Goal: Task Accomplishment & Management: Use online tool/utility

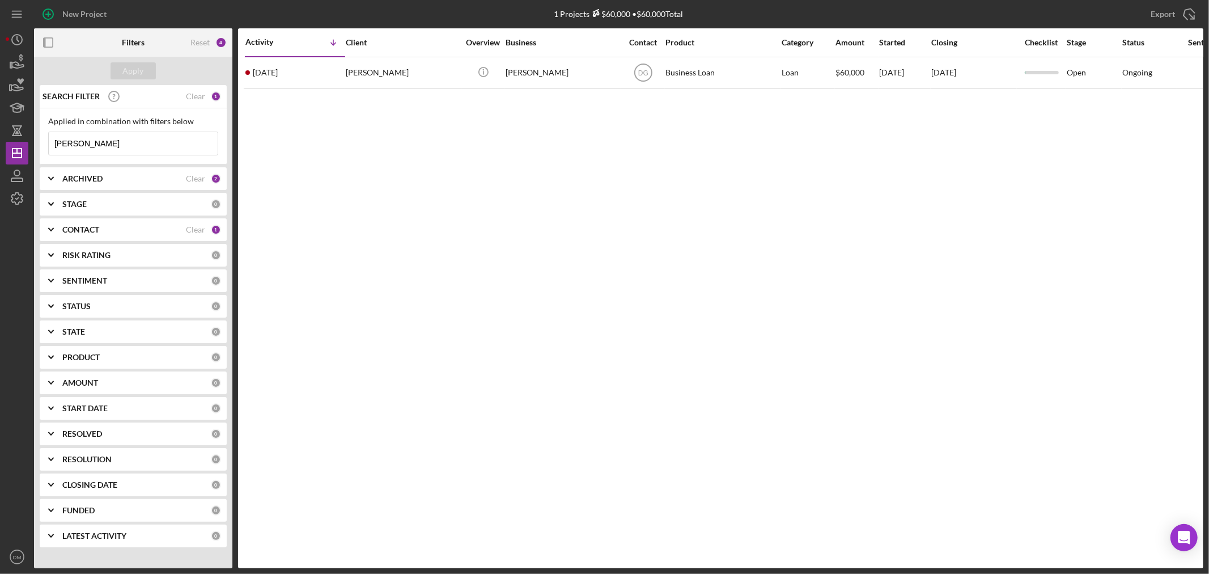
click at [86, 140] on input "[PERSON_NAME]" at bounding box center [133, 143] width 169 height 23
click at [87, 140] on input "[PERSON_NAME]" at bounding box center [133, 143] width 169 height 23
type input "TREASUR"
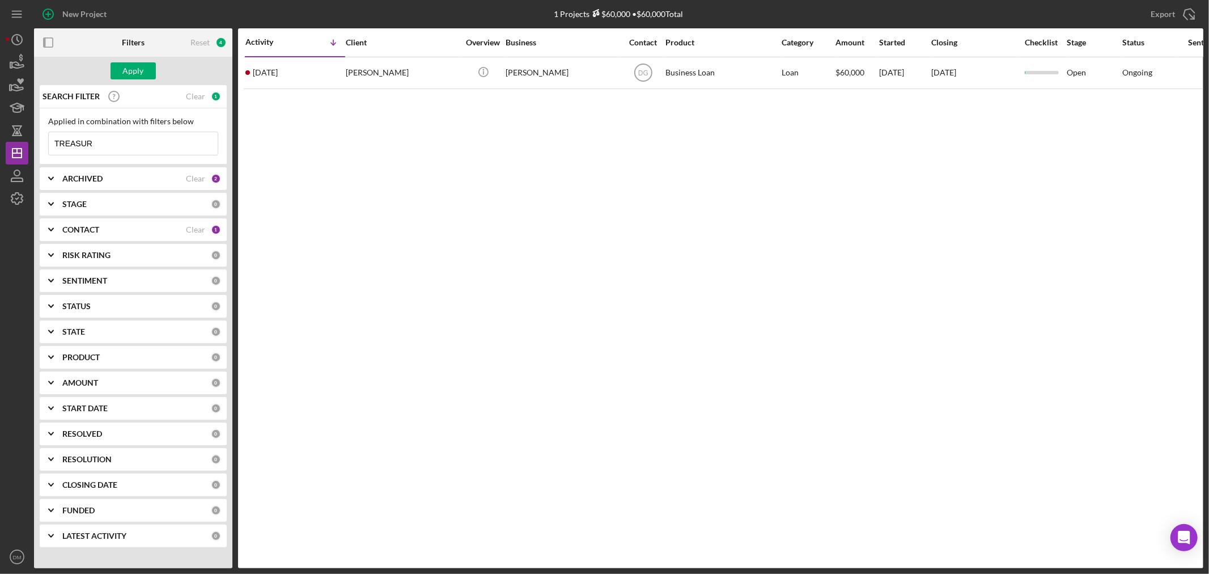
click at [81, 227] on b "CONTACT" at bounding box center [80, 229] width 37 height 9
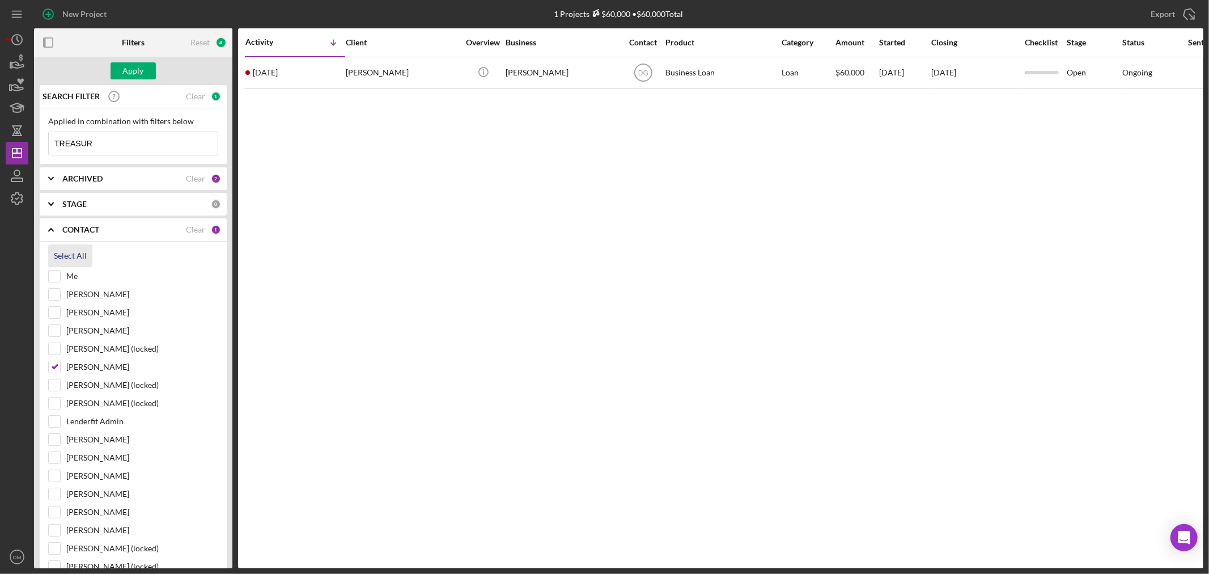
click at [72, 252] on div "Select All" at bounding box center [70, 255] width 33 height 23
checkbox input "true"
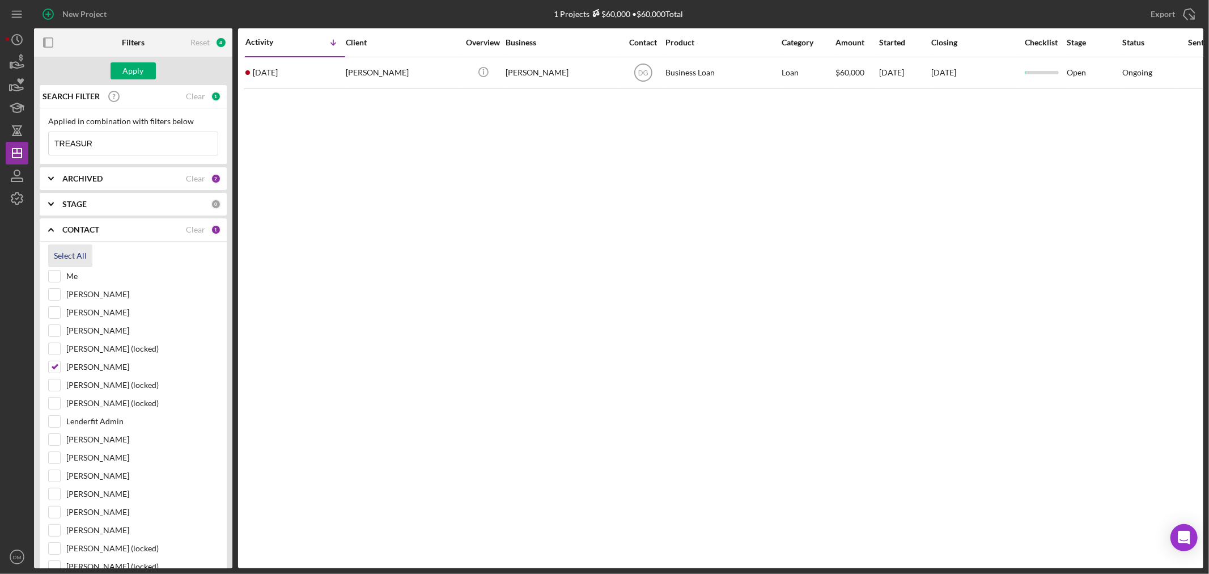
checkbox input "true"
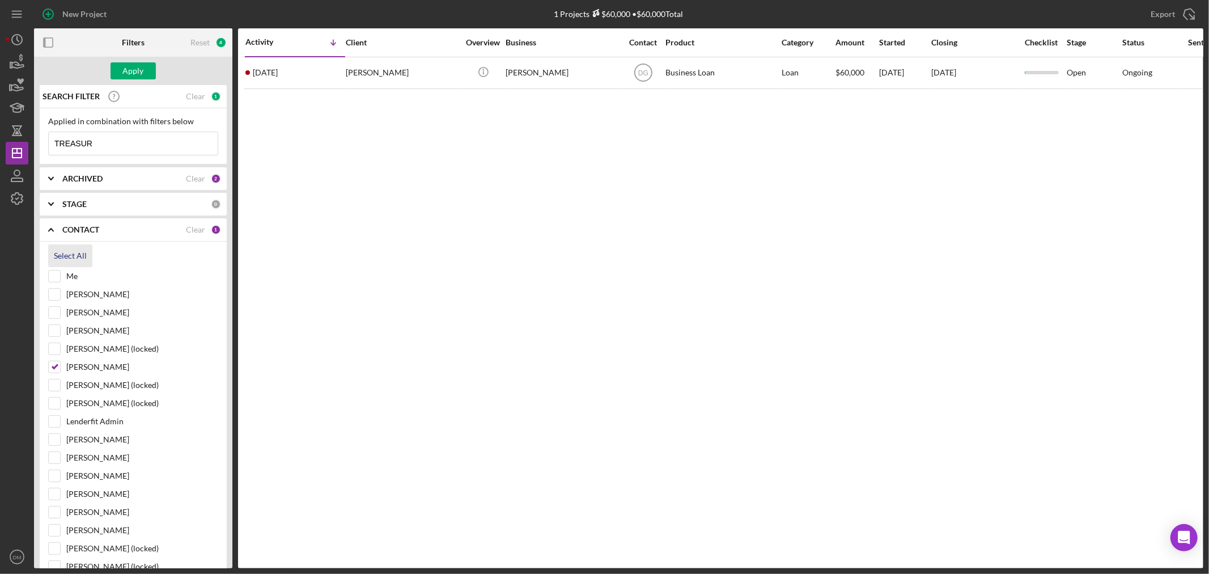
checkbox input "true"
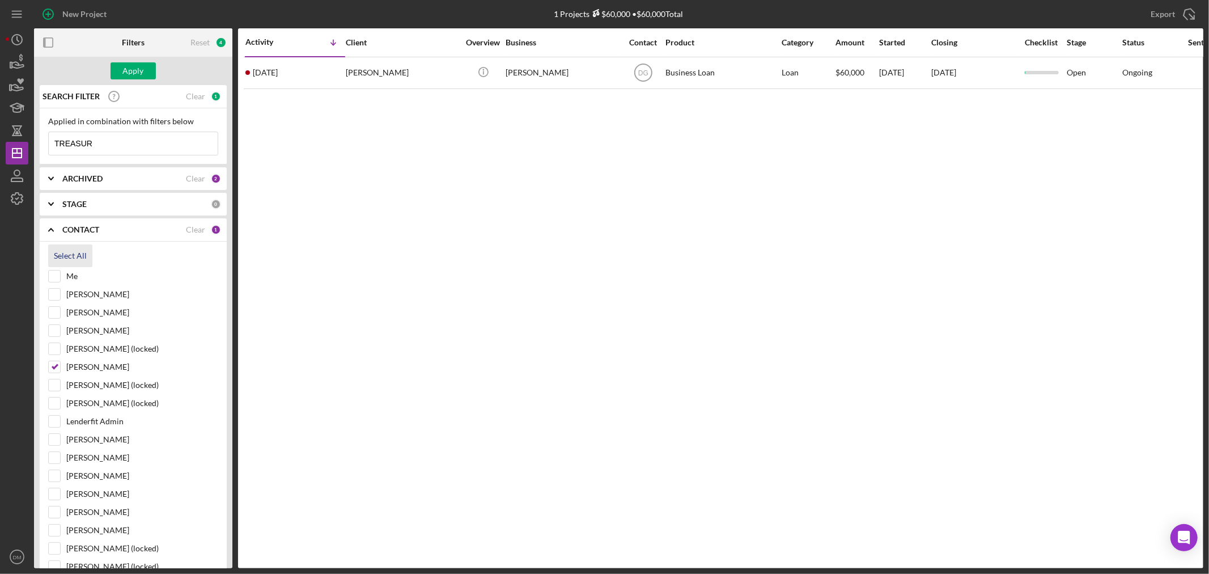
checkbox input "true"
click at [139, 74] on div "Apply" at bounding box center [133, 70] width 21 height 17
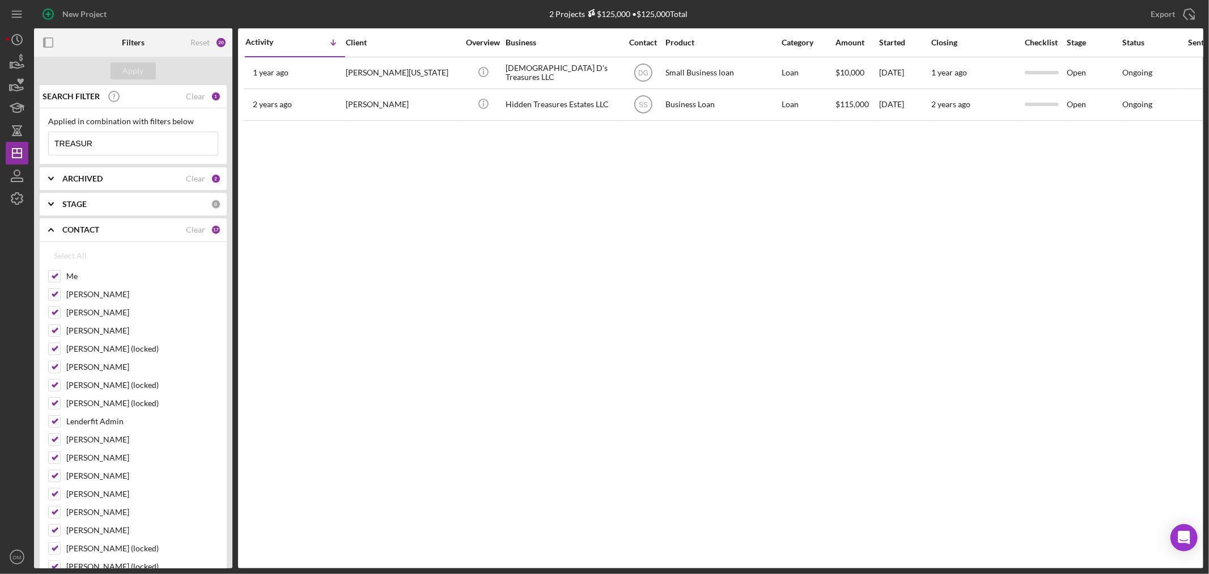
click at [117, 146] on input "TREASUR" at bounding box center [133, 143] width 169 height 23
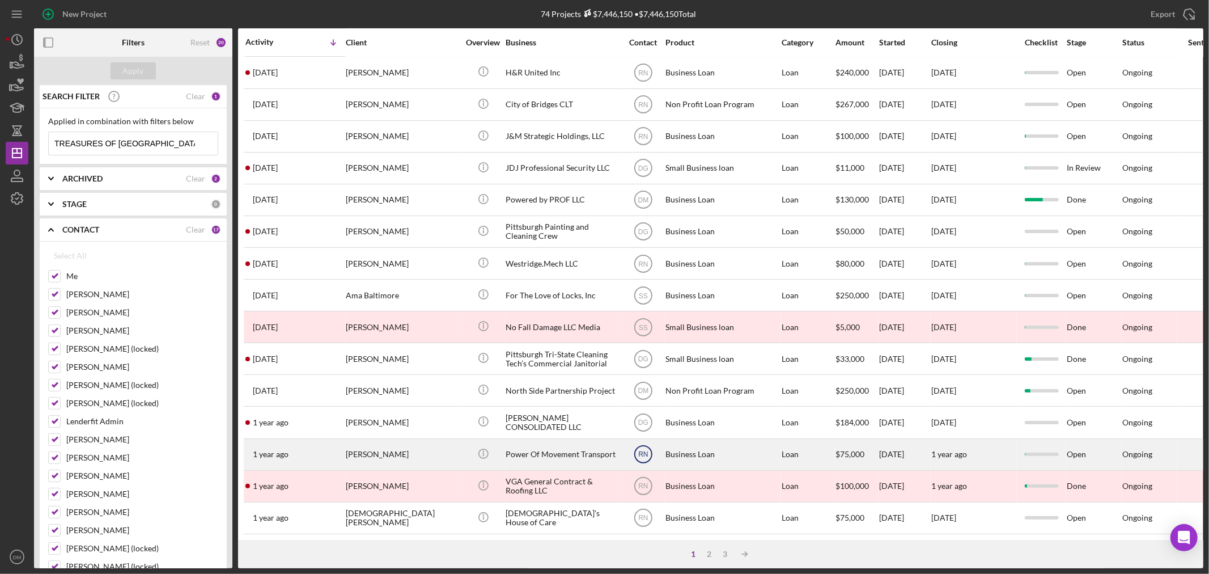
scroll to position [339, 0]
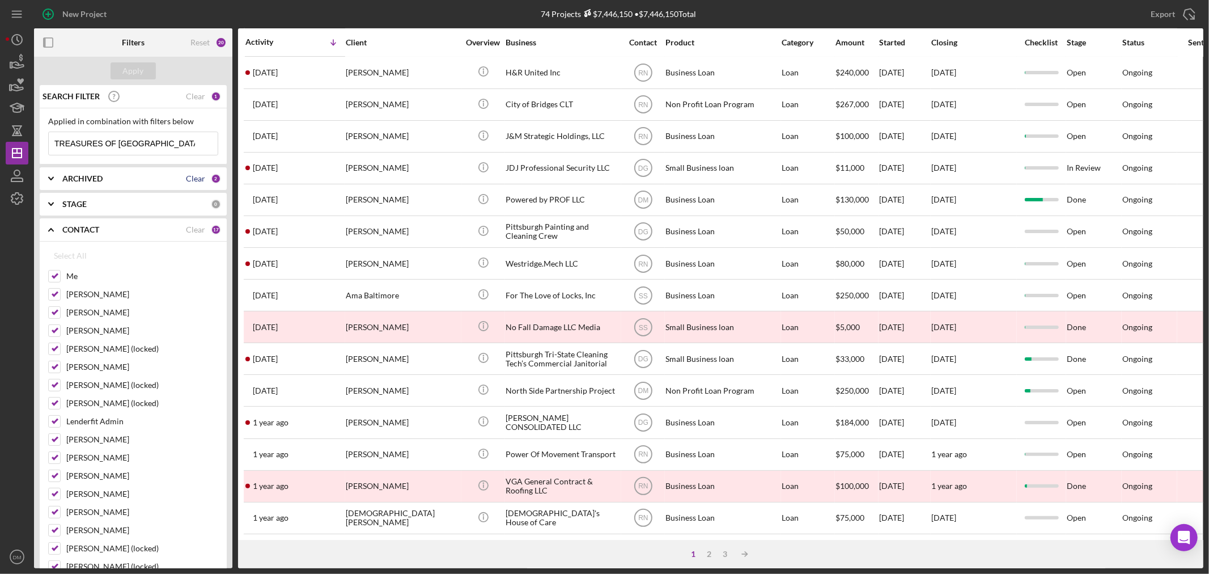
type input "TREASURES OF [GEOGRAPHIC_DATA]"
click at [200, 177] on div "Clear" at bounding box center [195, 178] width 19 height 9
click at [211, 178] on div "0" at bounding box center [216, 178] width 10 height 10
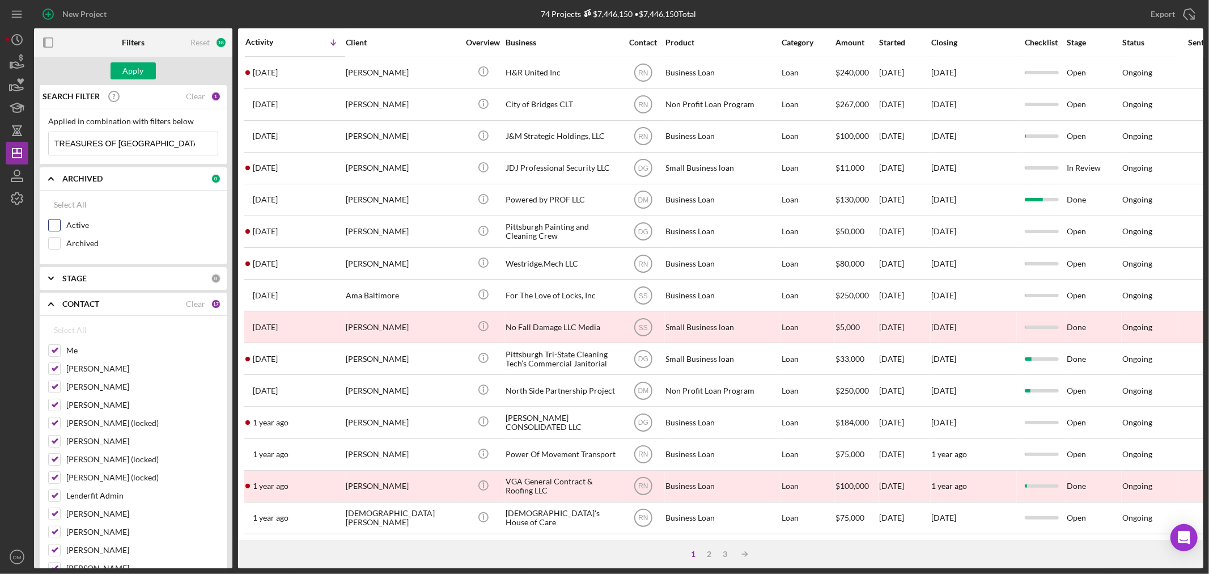
click at [57, 223] on input "Active" at bounding box center [54, 224] width 11 height 11
checkbox input "true"
click at [53, 240] on input "Archived" at bounding box center [54, 242] width 11 height 11
checkbox input "true"
click at [711, 554] on div "2" at bounding box center [710, 553] width 16 height 9
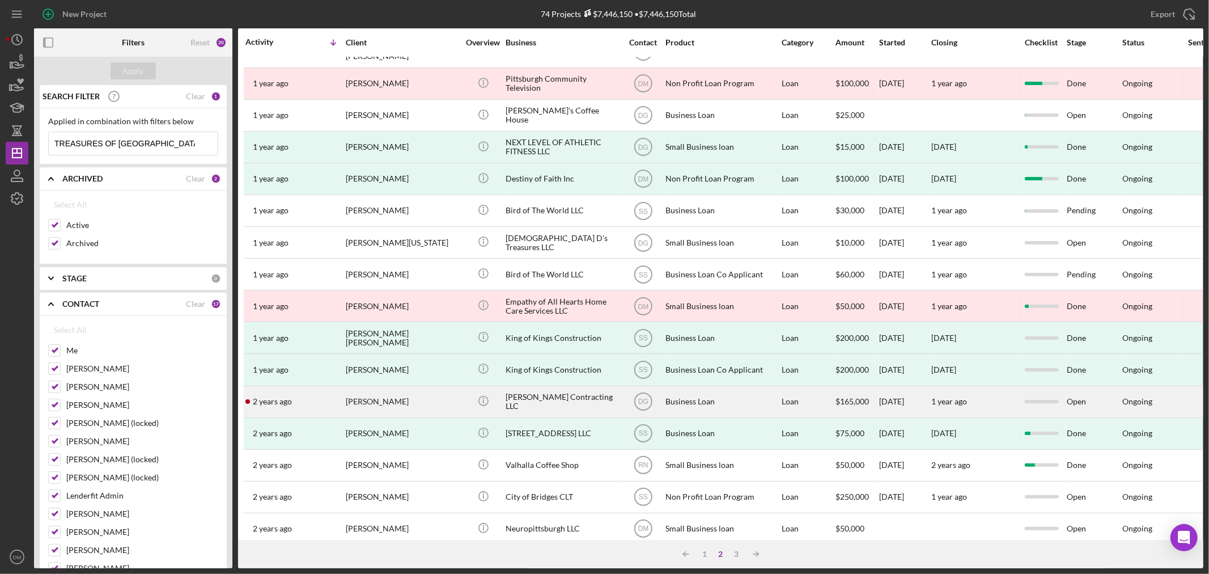
scroll to position [0, 0]
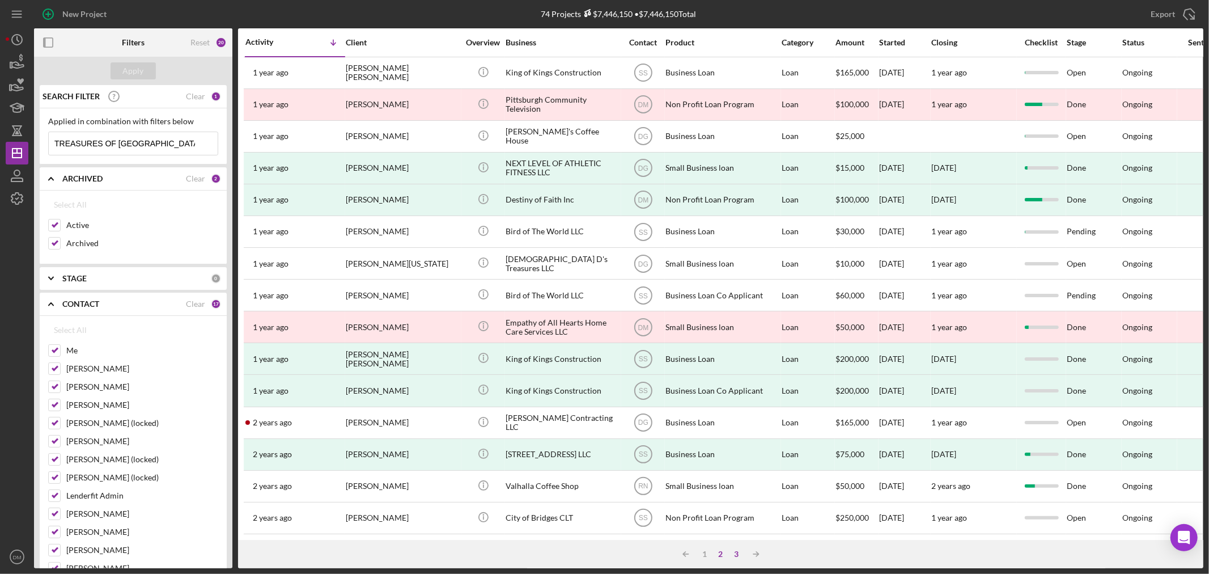
click at [738, 552] on div "3" at bounding box center [737, 553] width 16 height 9
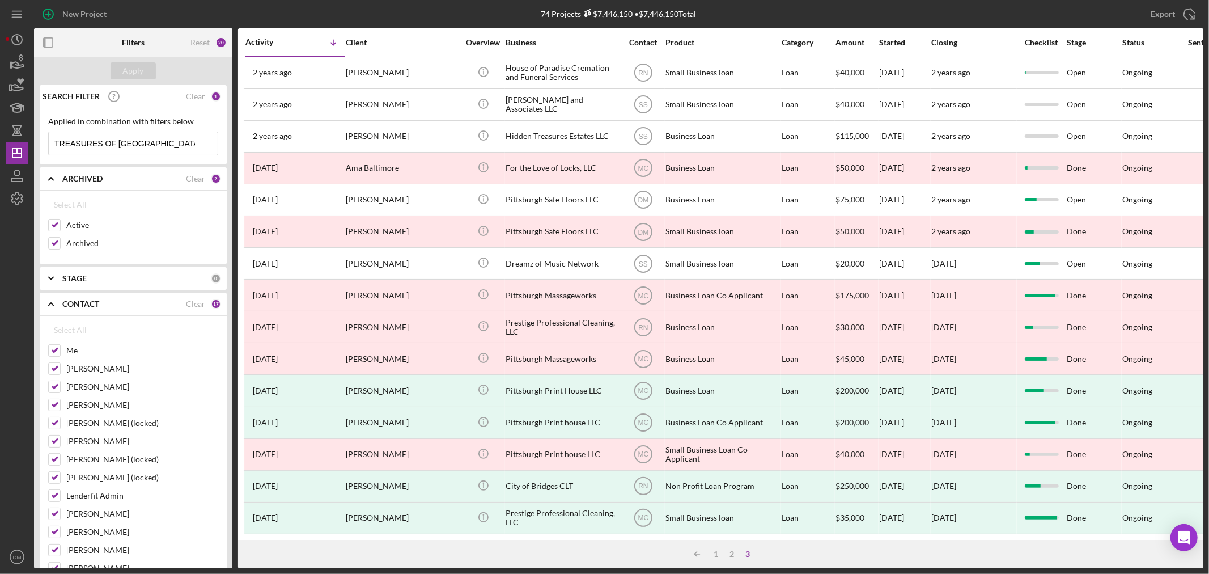
click at [121, 143] on input "TREASURES OF [GEOGRAPHIC_DATA]" at bounding box center [133, 143] width 169 height 23
click at [180, 134] on input "TREASURES OF [GEOGRAPHIC_DATA]" at bounding box center [133, 143] width 169 height 23
click at [181, 135] on input "TREASURES OF [GEOGRAPHIC_DATA]" at bounding box center [133, 143] width 169 height 23
click at [54, 348] on input "Me" at bounding box center [54, 350] width 11 height 11
checkbox input "false"
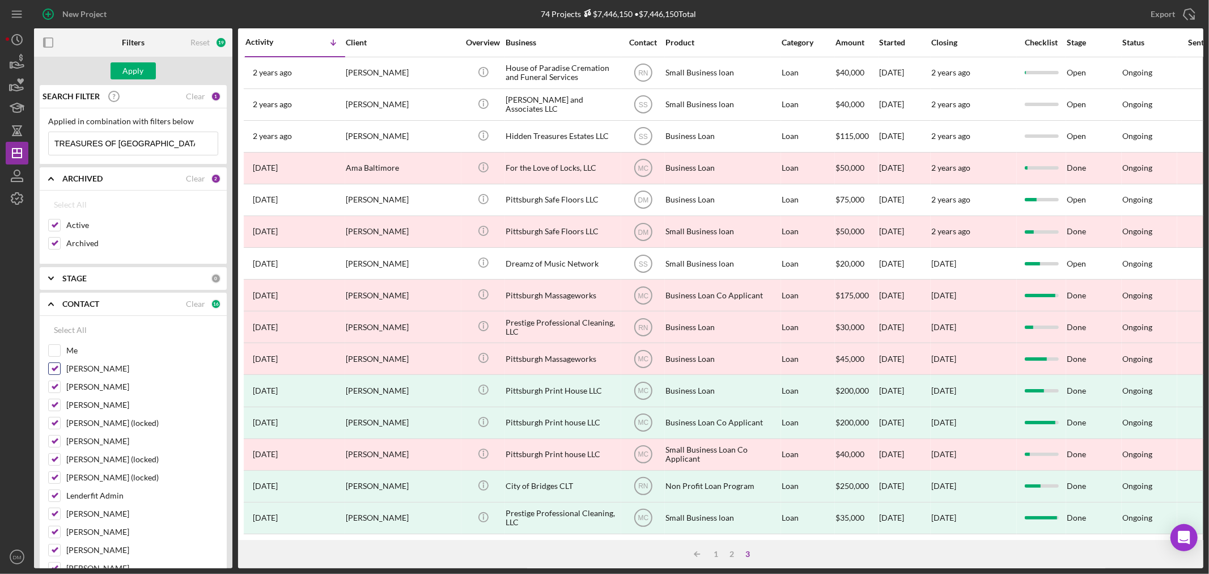
click at [57, 367] on input "[PERSON_NAME]" at bounding box center [54, 368] width 11 height 11
checkbox input "false"
click at [59, 388] on input "[PERSON_NAME]" at bounding box center [54, 386] width 11 height 11
checkbox input "false"
click at [54, 406] on input "[PERSON_NAME]" at bounding box center [54, 404] width 11 height 11
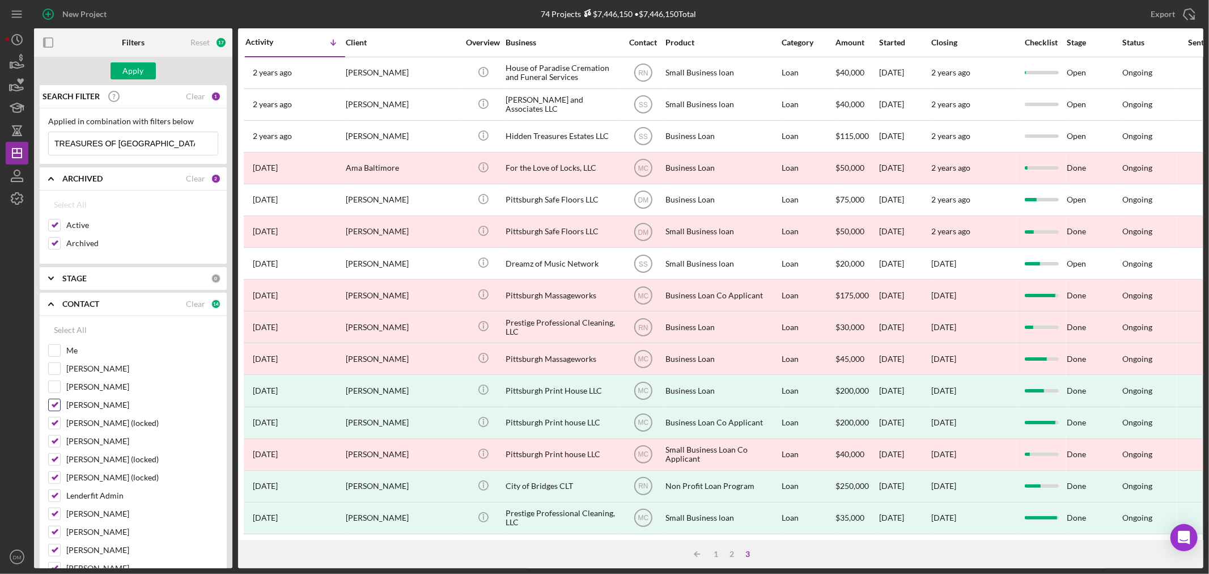
checkbox input "false"
click at [52, 429] on input "[PERSON_NAME] (locked)" at bounding box center [54, 422] width 11 height 11
checkbox input "false"
click at [54, 431] on div "[PERSON_NAME] (locked)" at bounding box center [133, 426] width 170 height 18
click at [58, 443] on input "[PERSON_NAME]" at bounding box center [54, 440] width 11 height 11
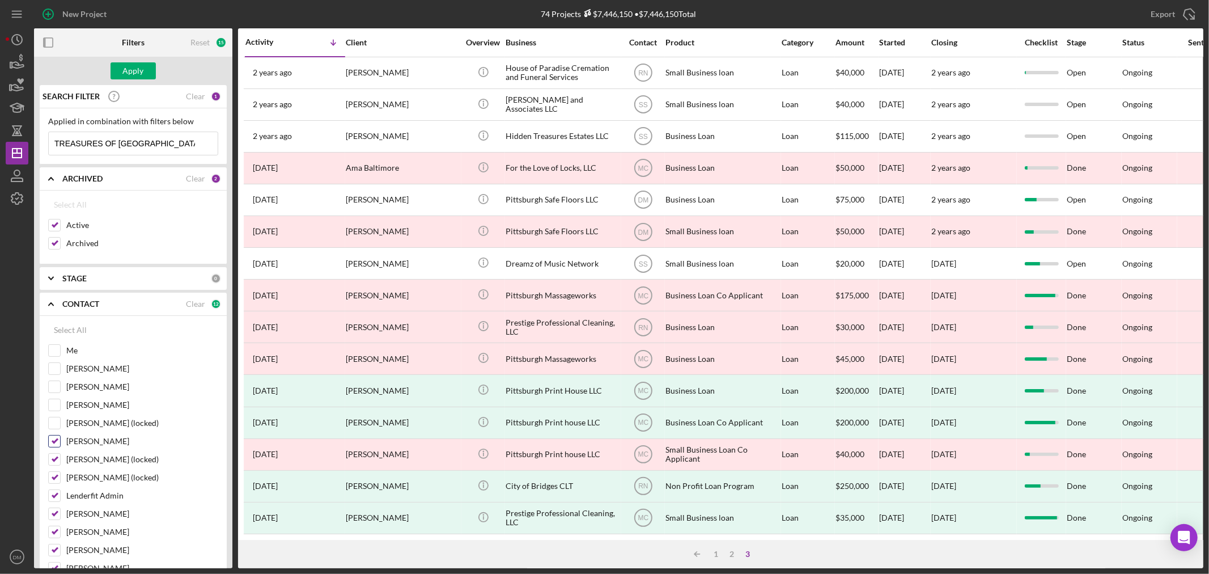
checkbox input "false"
click at [52, 457] on input "[PERSON_NAME] (locked)" at bounding box center [54, 458] width 11 height 11
checkbox input "false"
drag, startPoint x: 52, startPoint y: 474, endPoint x: 53, endPoint y: 495, distance: 20.4
click at [52, 477] on input "[PERSON_NAME] (locked)" at bounding box center [54, 477] width 11 height 11
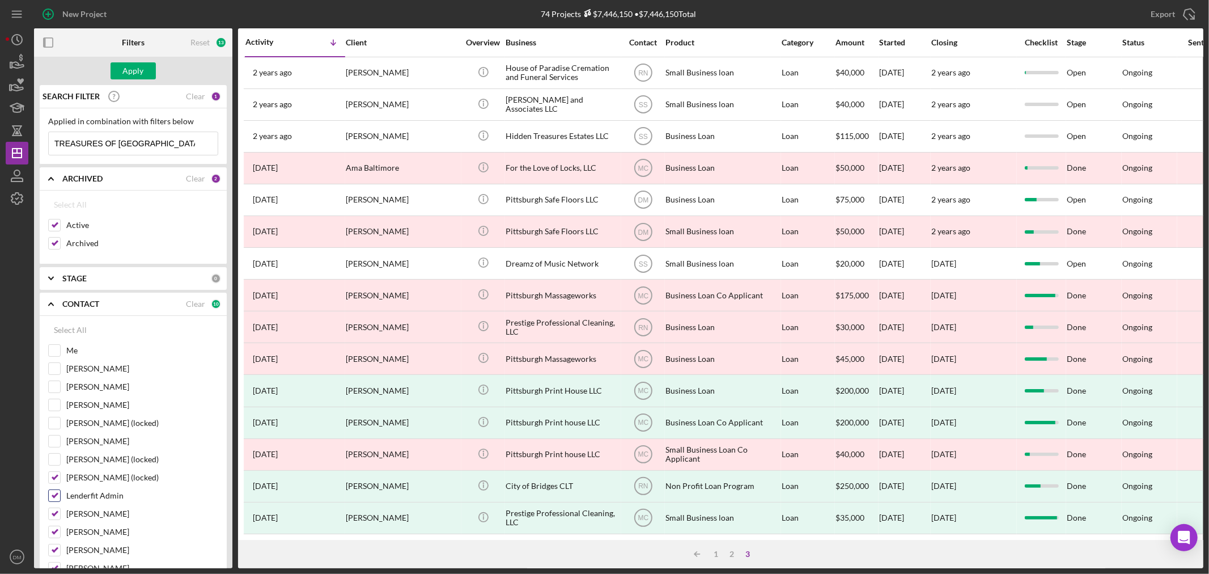
checkbox input "false"
drag, startPoint x: 52, startPoint y: 497, endPoint x: 52, endPoint y: 505, distance: 8.5
click at [52, 497] on input "Lenderfit Admin" at bounding box center [54, 495] width 11 height 11
checkbox input "false"
click at [53, 512] on input "[PERSON_NAME]" at bounding box center [54, 513] width 11 height 11
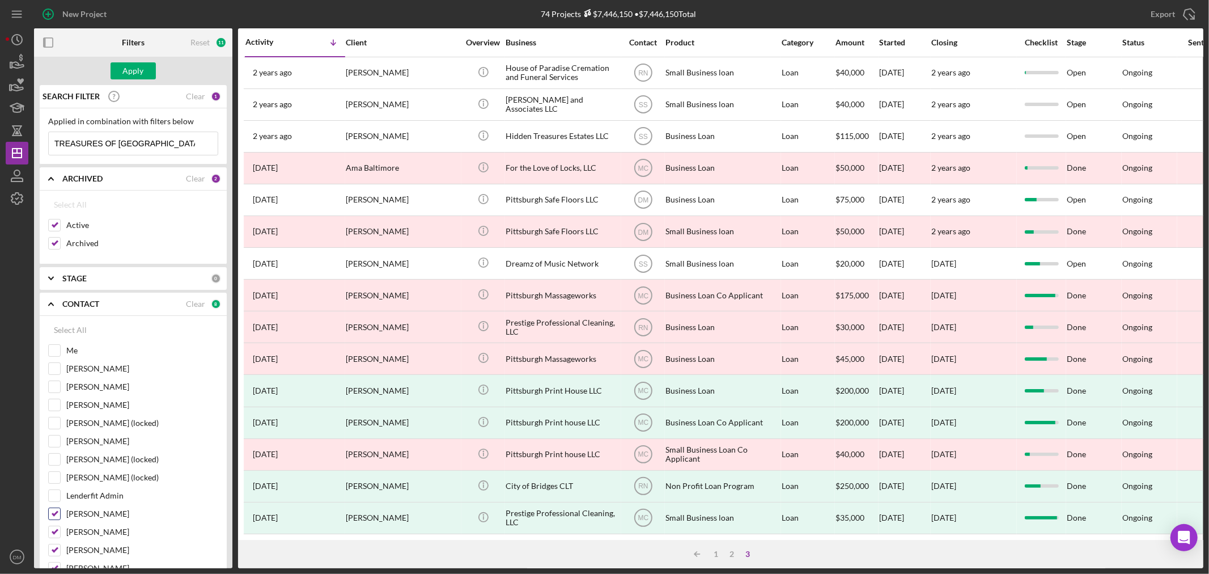
checkbox input "false"
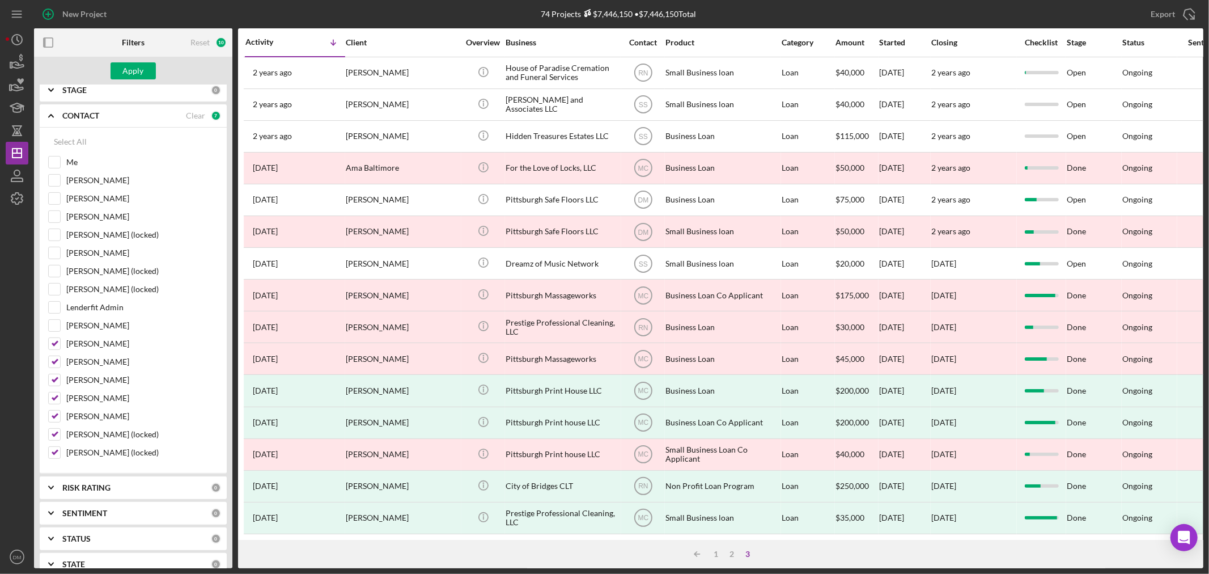
scroll to position [189, 0]
click at [53, 345] on input "[PERSON_NAME]" at bounding box center [54, 342] width 11 height 11
checkbox input "false"
drag, startPoint x: 52, startPoint y: 359, endPoint x: 53, endPoint y: 378, distance: 18.7
click at [52, 361] on input "[PERSON_NAME]" at bounding box center [54, 360] width 11 height 11
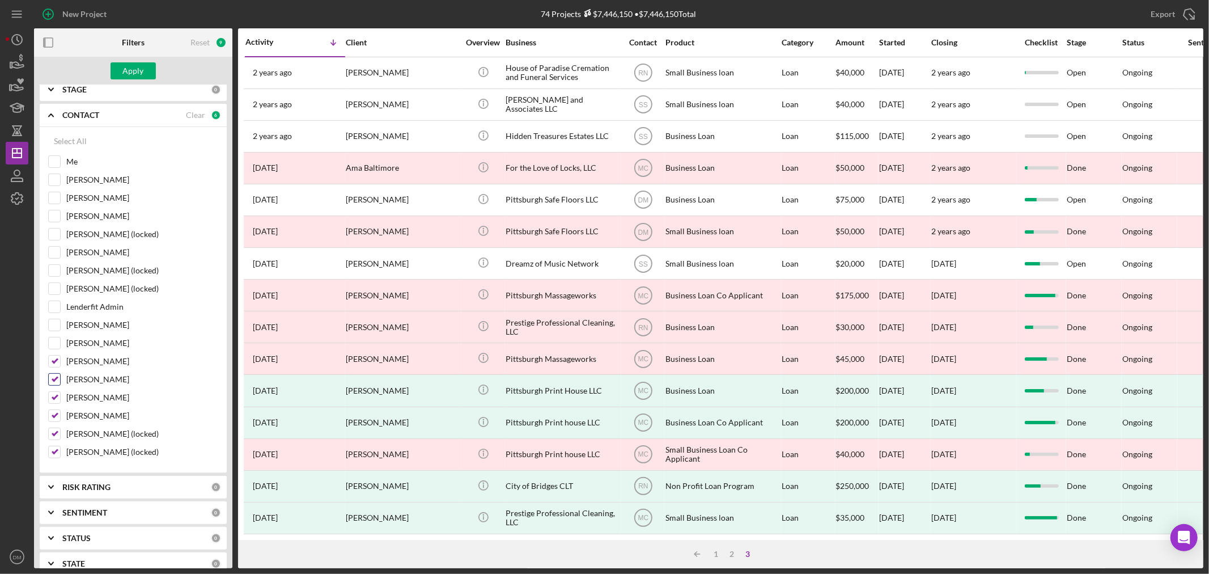
checkbox input "false"
drag, startPoint x: 53, startPoint y: 380, endPoint x: 52, endPoint y: 398, distance: 18.2
click at [53, 381] on input "[PERSON_NAME]" at bounding box center [54, 379] width 11 height 11
checkbox input "false"
drag, startPoint x: 51, startPoint y: 401, endPoint x: 55, endPoint y: 414, distance: 13.6
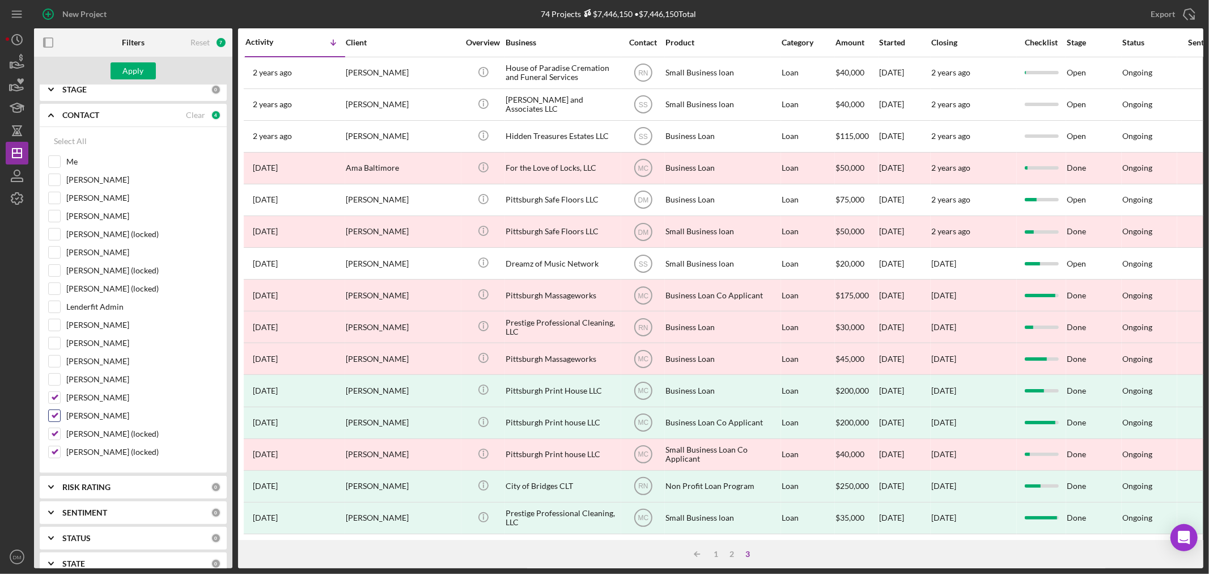
click at [51, 406] on div "[PERSON_NAME]" at bounding box center [133, 400] width 170 height 18
drag, startPoint x: 55, startPoint y: 416, endPoint x: 61, endPoint y: 432, distance: 17.1
click at [57, 420] on input "[PERSON_NAME]" at bounding box center [54, 415] width 11 height 11
checkbox input "false"
click at [61, 438] on div "[PERSON_NAME] (locked)" at bounding box center [133, 436] width 170 height 18
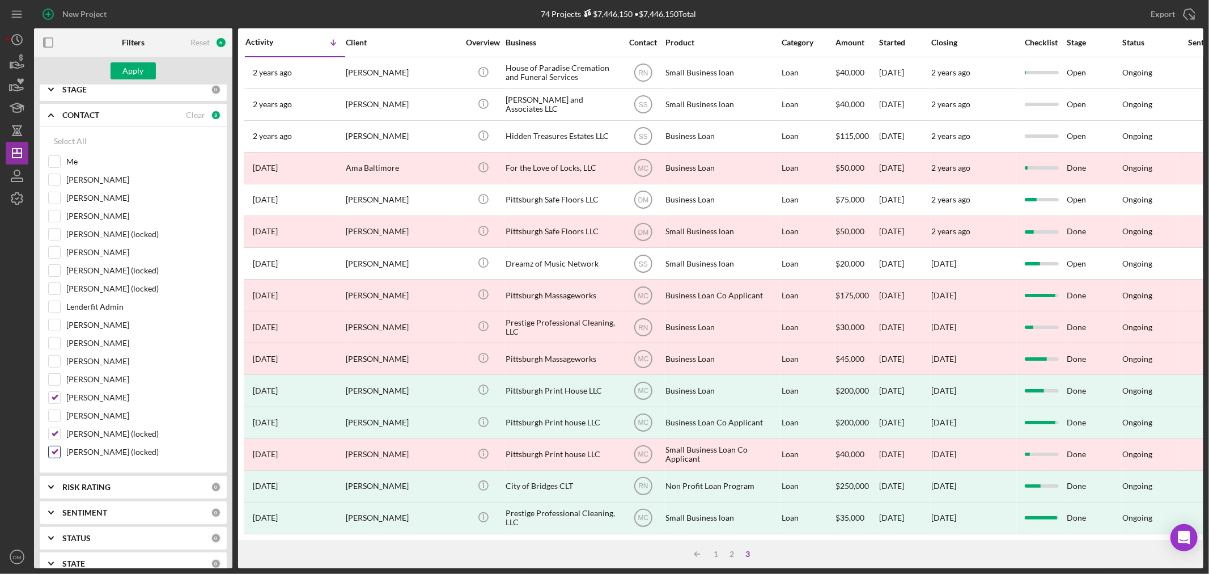
click at [55, 452] on input "[PERSON_NAME] (locked)" at bounding box center [54, 451] width 11 height 11
checkbox input "false"
click at [57, 432] on input "[PERSON_NAME] (locked)" at bounding box center [54, 433] width 11 height 11
checkbox input "false"
click at [54, 400] on input "[PERSON_NAME]" at bounding box center [54, 397] width 11 height 11
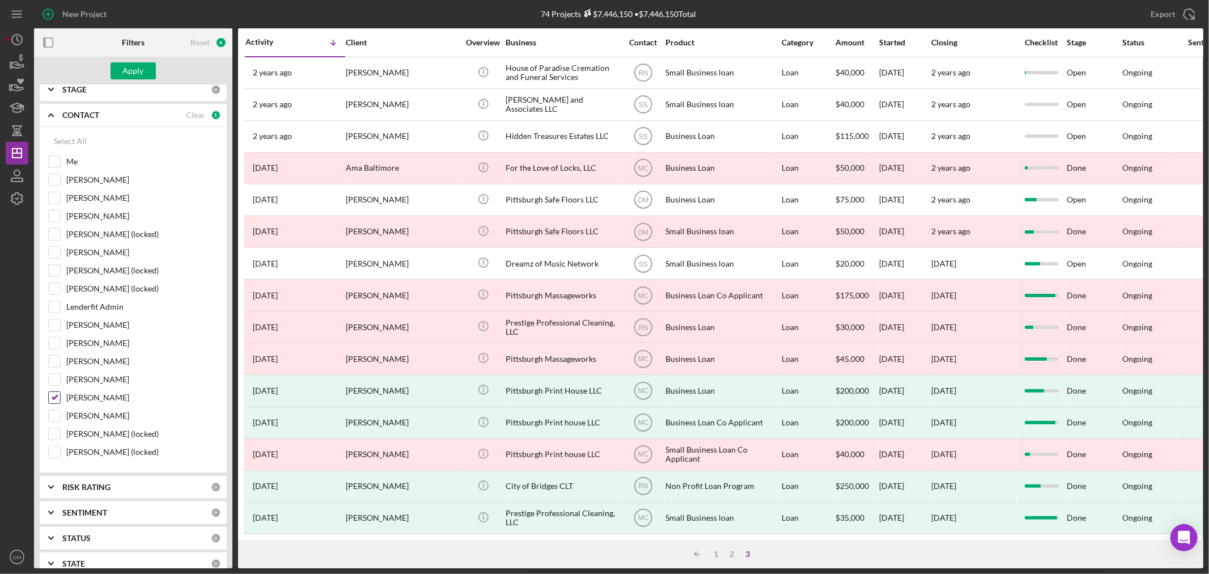
checkbox input "false"
click at [139, 65] on div "Apply" at bounding box center [133, 70] width 21 height 17
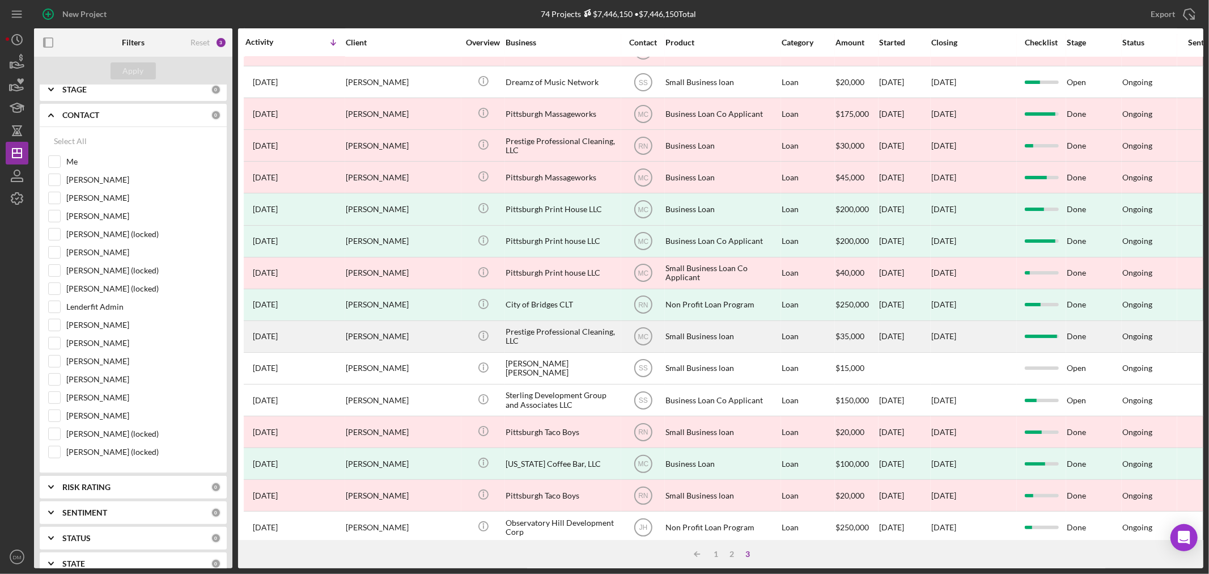
scroll to position [307, 0]
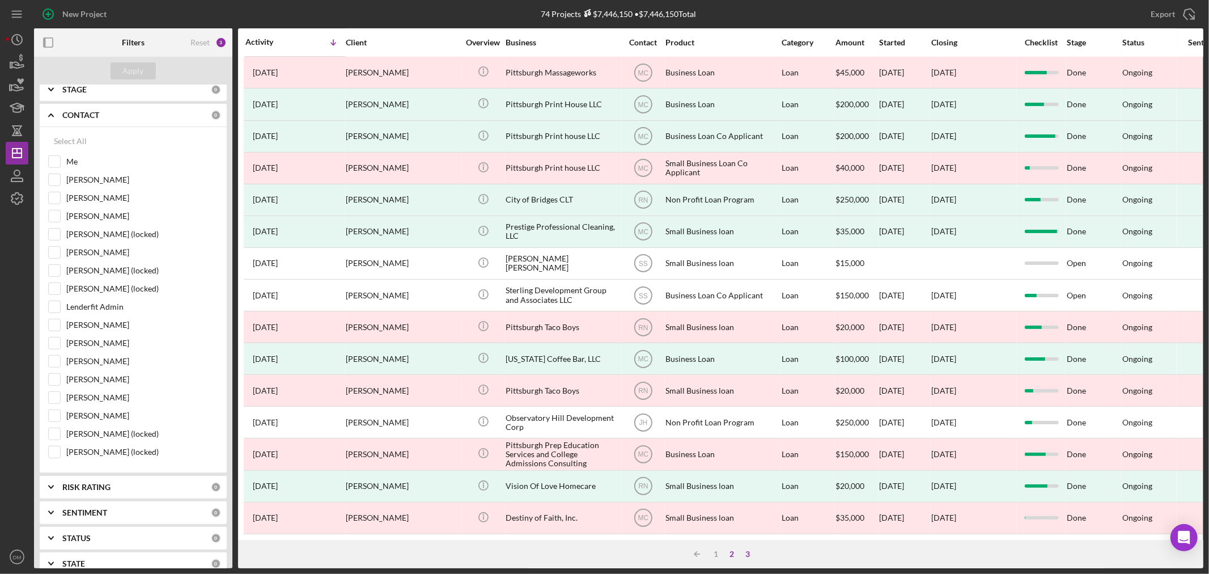
click at [732, 552] on div "2" at bounding box center [732, 553] width 16 height 9
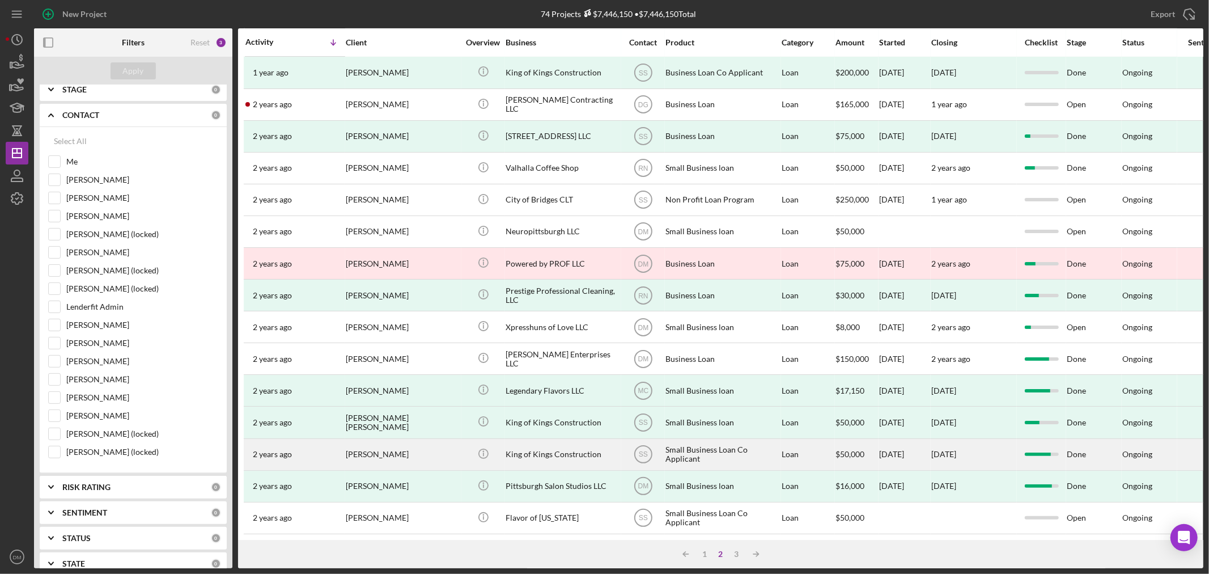
scroll to position [339, 0]
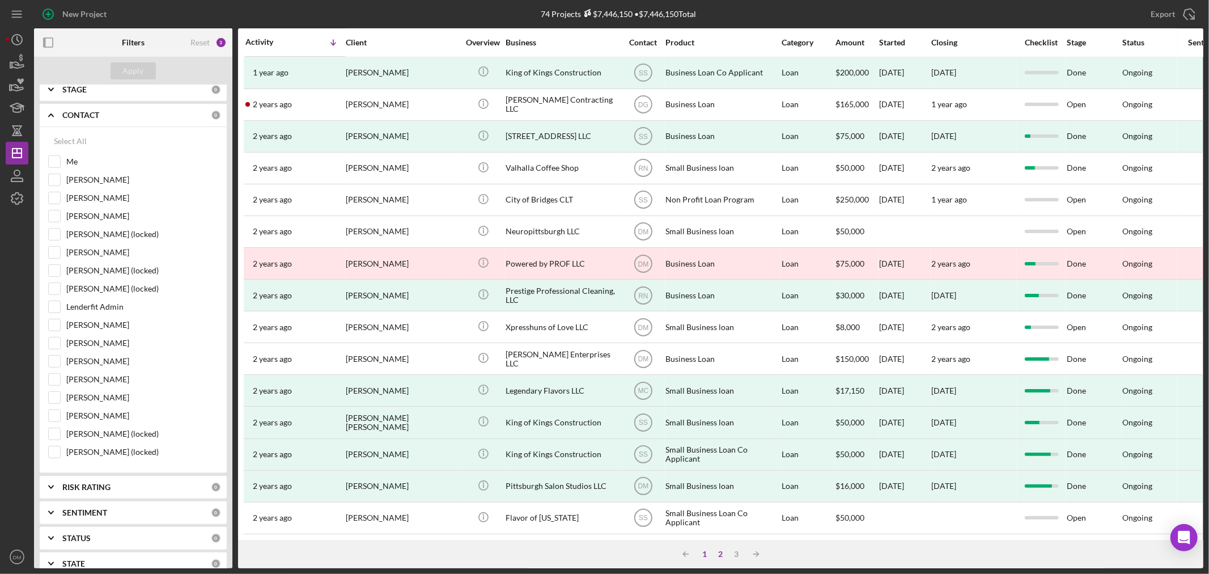
click at [706, 550] on div "1" at bounding box center [705, 553] width 16 height 9
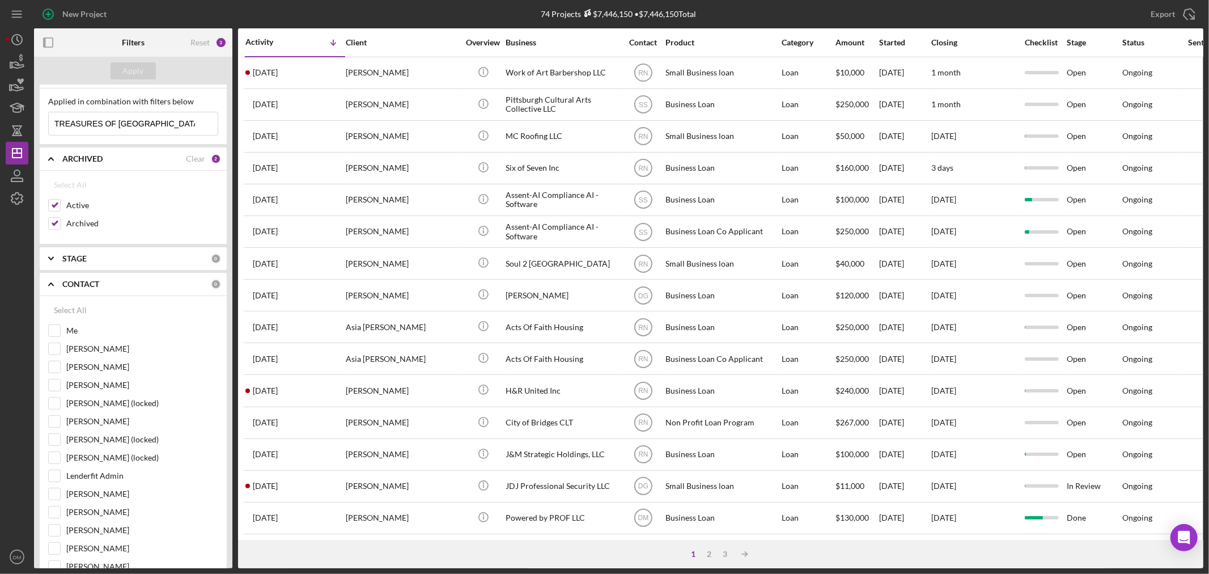
scroll to position [0, 0]
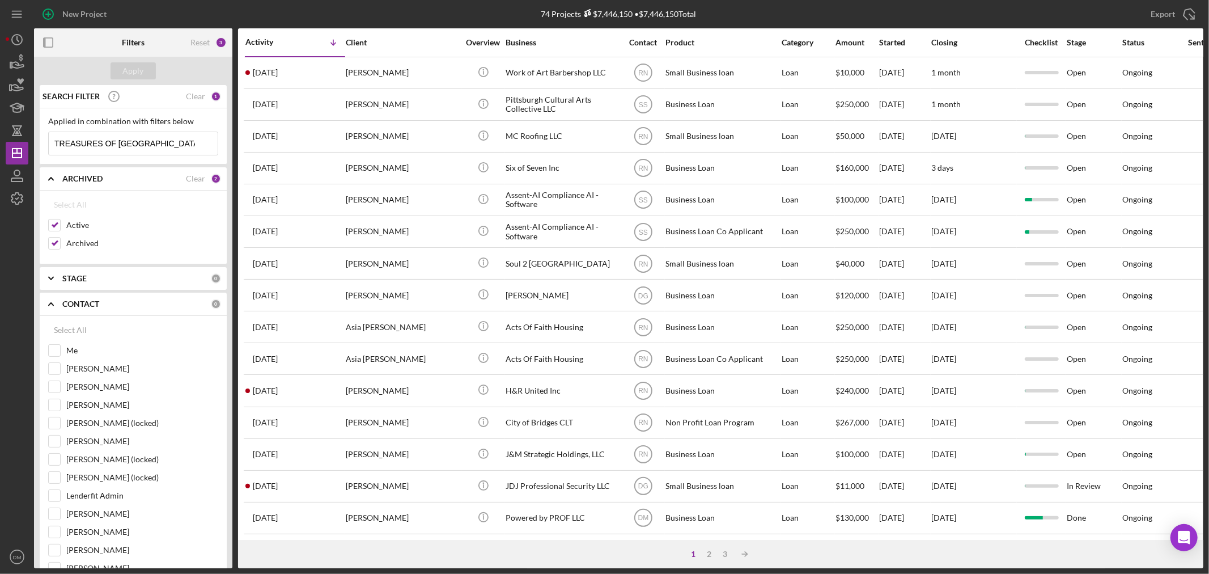
click at [189, 142] on input "TREASURES OF [GEOGRAPHIC_DATA]" at bounding box center [133, 143] width 169 height 23
click at [190, 140] on input "TREASURES OF [GEOGRAPHIC_DATA]" at bounding box center [133, 143] width 169 height 23
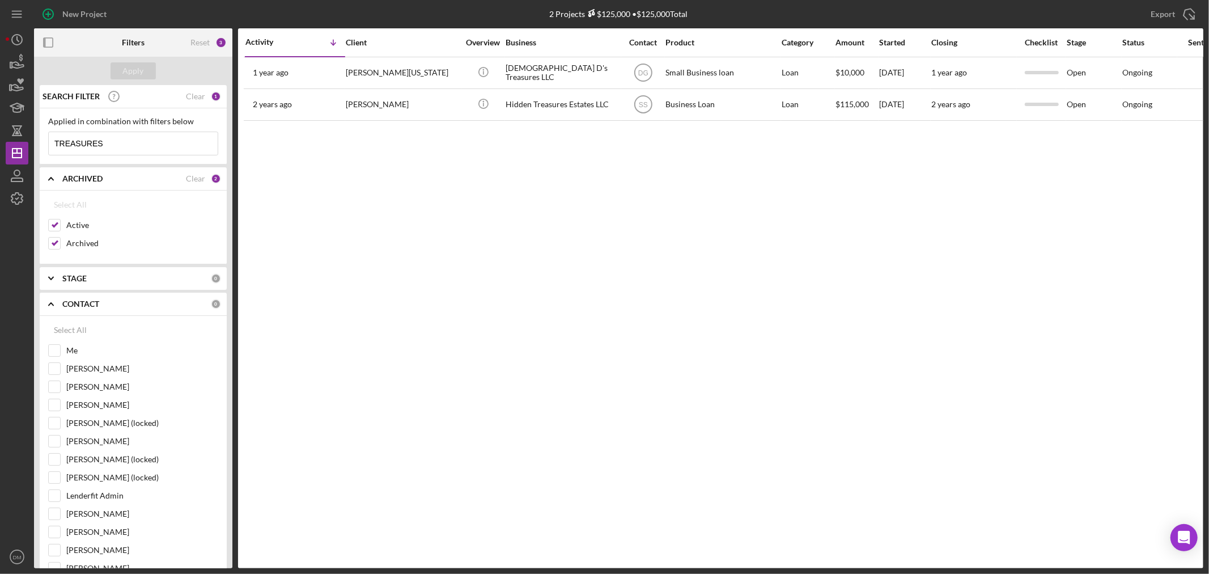
type input "TREASURES"
